Goal: Find specific page/section: Find specific page/section

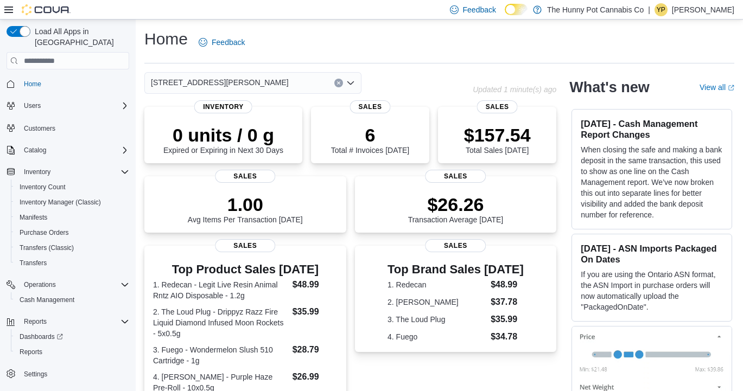
click at [216, 83] on div "[STREET_ADDRESS][PERSON_NAME]" at bounding box center [252, 83] width 217 height 22
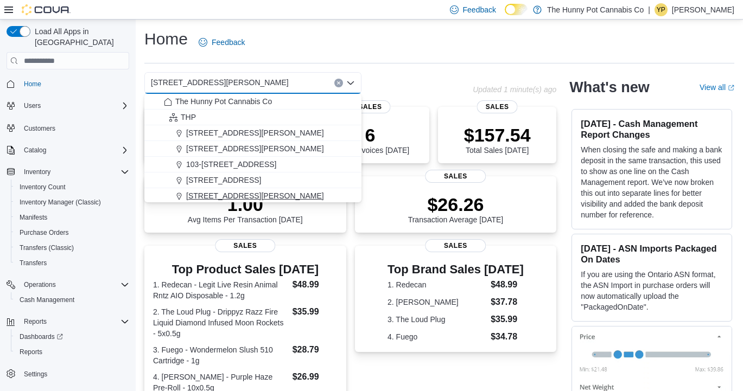
click at [202, 194] on span "[STREET_ADDRESS][PERSON_NAME]" at bounding box center [255, 195] width 138 height 11
